Goal: Task Accomplishment & Management: Use online tool/utility

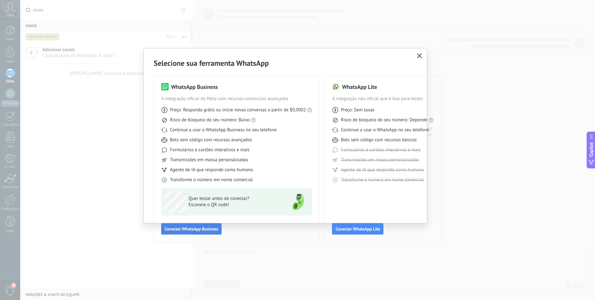
click at [179, 228] on span "Conectar WhatsApp Business" at bounding box center [192, 228] width 54 height 4
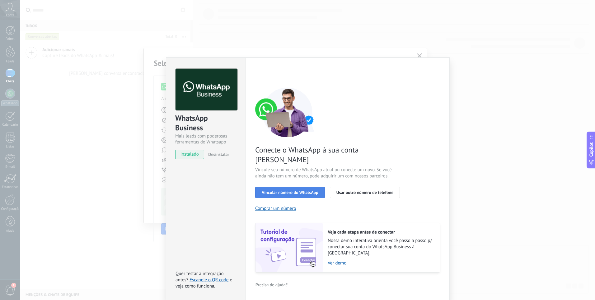
click at [284, 190] on span "Vincular número do WhatsApp" at bounding box center [290, 192] width 57 height 4
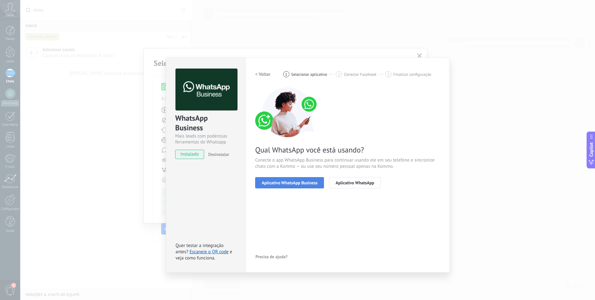
click at [284, 184] on span "Aplicativo WhatsApp Business" at bounding box center [290, 182] width 56 height 4
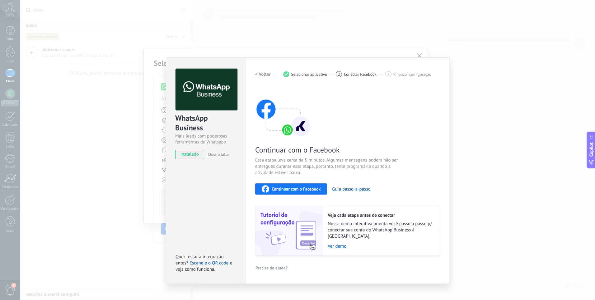
click at [262, 74] on h2 "< Voltar" at bounding box center [263, 74] width 16 height 6
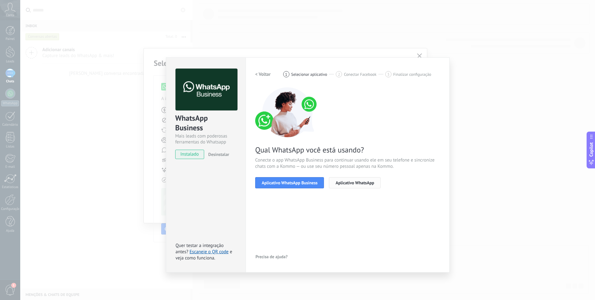
click at [353, 182] on span "Aplicativo WhatsApp" at bounding box center [355, 182] width 39 height 4
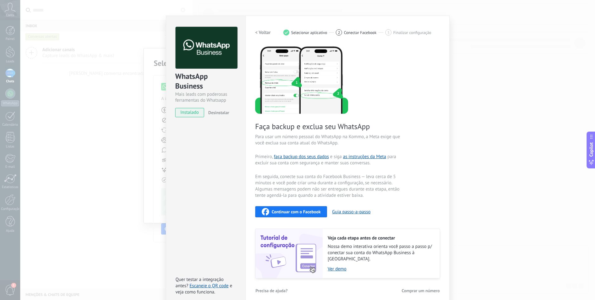
scroll to position [43, 0]
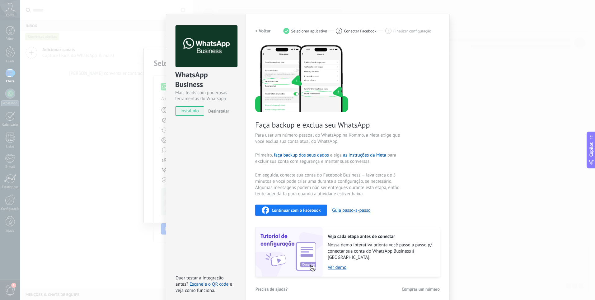
click at [261, 29] on h2 "< Voltar" at bounding box center [263, 31] width 16 height 6
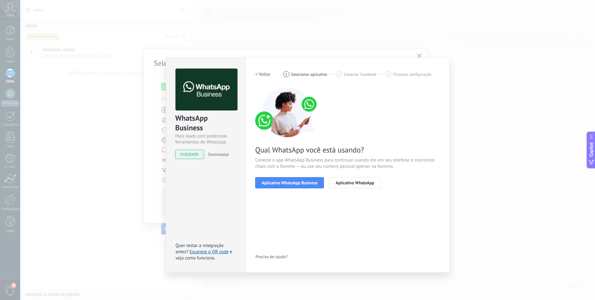
scroll to position [0, 0]
click at [262, 73] on h2 "< Voltar" at bounding box center [263, 74] width 16 height 6
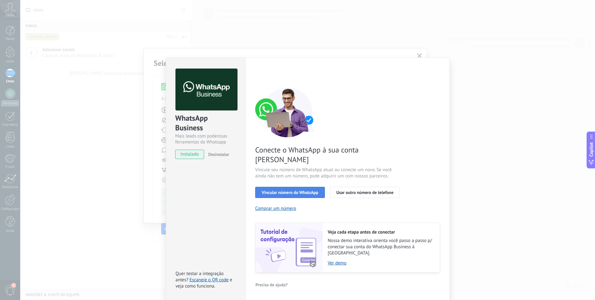
click at [300, 190] on span "Vincular número do WhatsApp" at bounding box center [290, 192] width 57 height 4
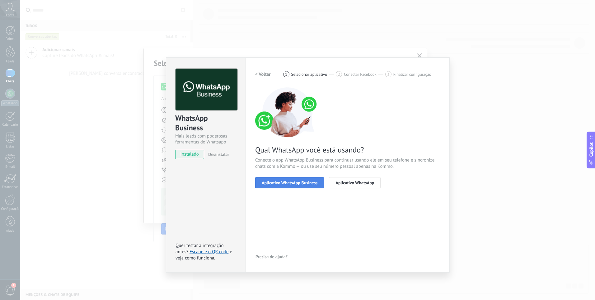
click at [287, 181] on span "Aplicativo WhatsApp Business" at bounding box center [290, 182] width 56 height 4
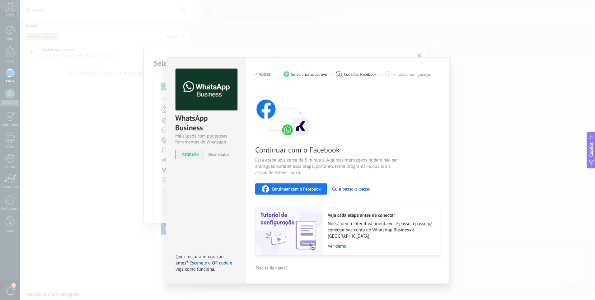
click at [265, 75] on h2 "< Voltar" at bounding box center [263, 74] width 16 height 6
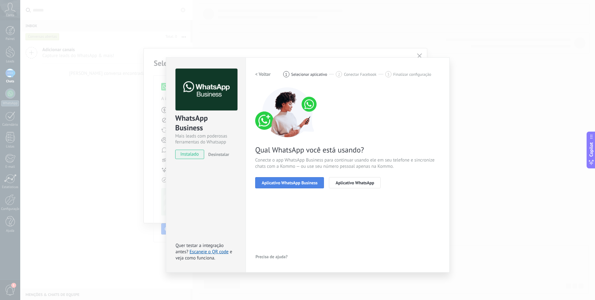
click at [275, 184] on span "Aplicativo WhatsApp Business" at bounding box center [290, 182] width 56 height 4
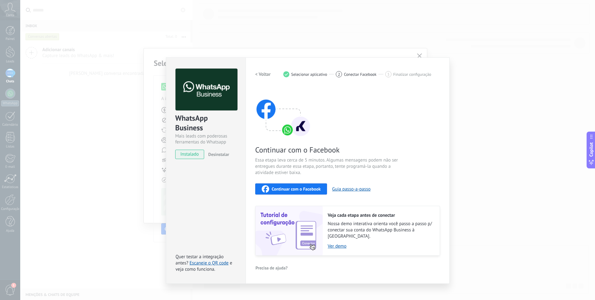
click at [287, 187] on span "Continuar com o Facebook" at bounding box center [296, 189] width 49 height 4
click at [269, 73] on h2 "< Voltar" at bounding box center [263, 74] width 16 height 6
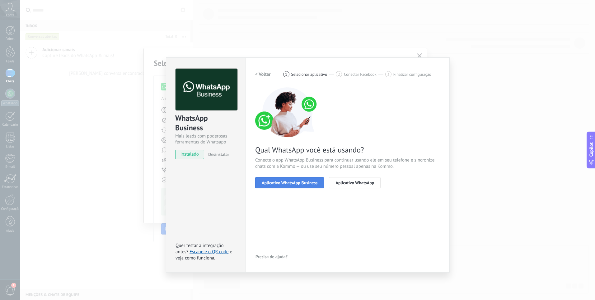
click at [287, 183] on span "Aplicativo WhatsApp Business" at bounding box center [290, 182] width 56 height 4
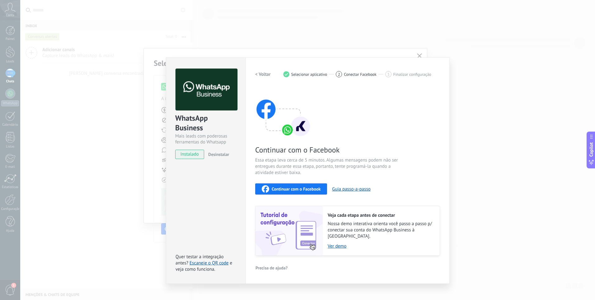
click at [291, 187] on span "Continuar com o Facebook" at bounding box center [296, 189] width 49 height 4
click at [258, 72] on h2 "< Voltar" at bounding box center [263, 74] width 16 height 6
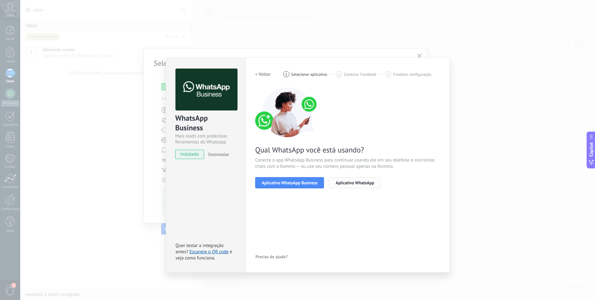
click at [357, 183] on span "Aplicativo WhatsApp" at bounding box center [355, 182] width 39 height 4
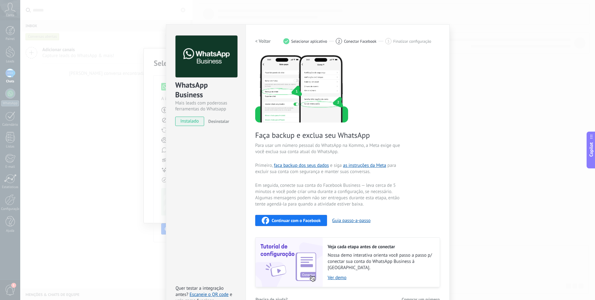
scroll to position [43, 0]
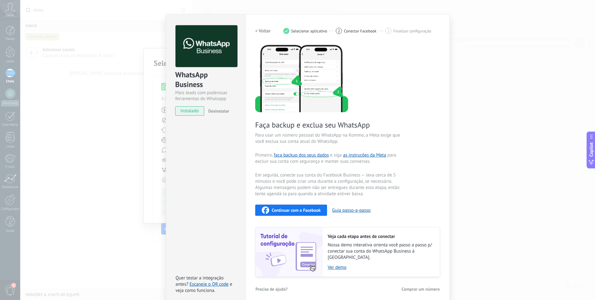
click at [273, 208] on span "Continuar com o Facebook" at bounding box center [296, 210] width 49 height 4
click at [264, 34] on h2 "< Voltar" at bounding box center [263, 31] width 16 height 6
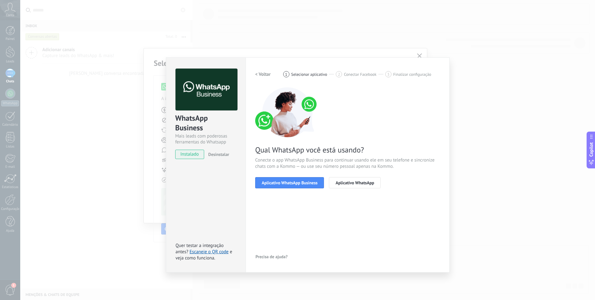
scroll to position [0, 0]
